Goal: Communication & Community: Ask a question

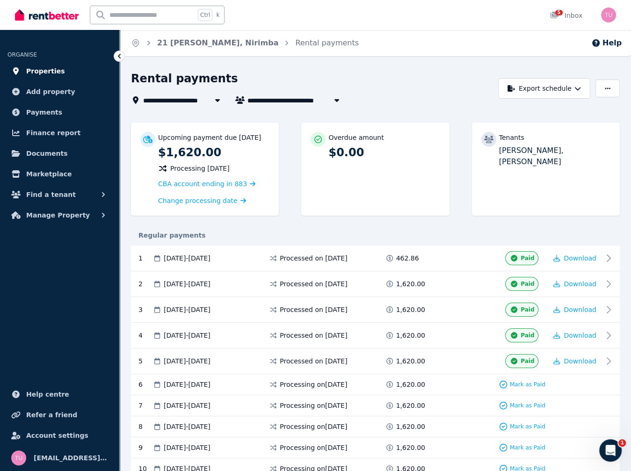
click at [37, 72] on span "Properties" at bounding box center [45, 71] width 39 height 11
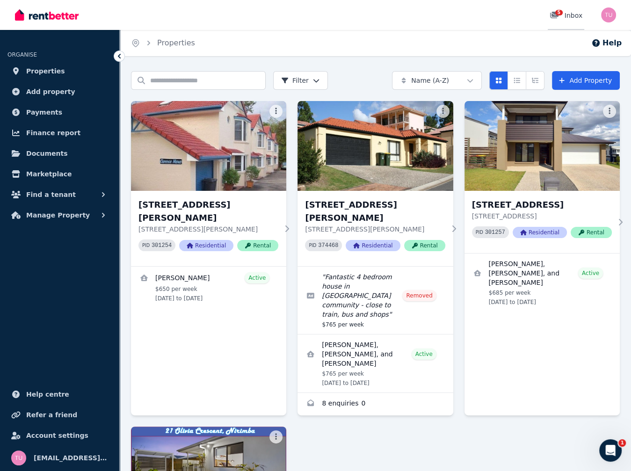
click at [554, 17] on icon at bounding box center [554, 14] width 9 height 7
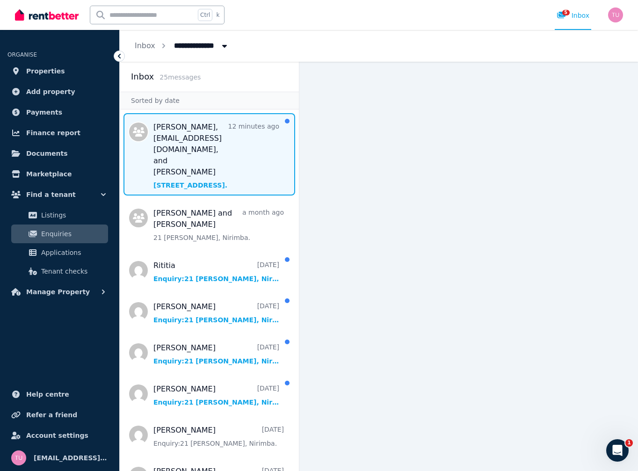
click at [194, 137] on span "Message list" at bounding box center [209, 154] width 179 height 82
